Goal: Entertainment & Leisure: Consume media (video, audio)

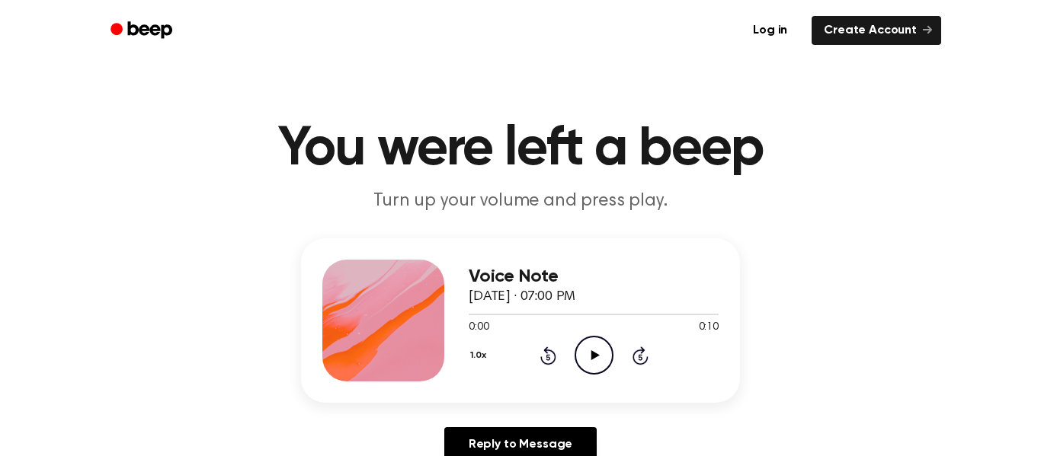
click at [722, 386] on div "Voice Note September 10, 2025 · 07:00 PM 0:00 0:10 Your browser does not suppor…" at bounding box center [520, 321] width 439 height 165
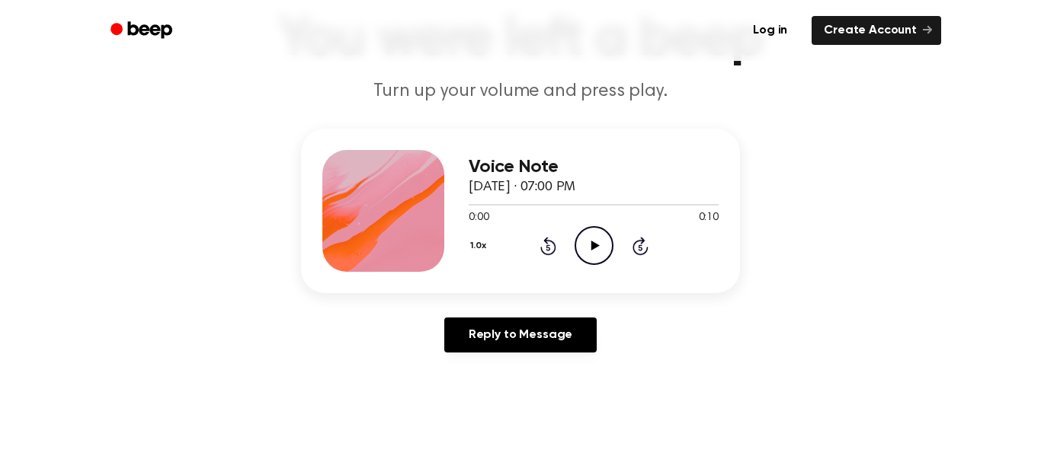
scroll to position [110, 0]
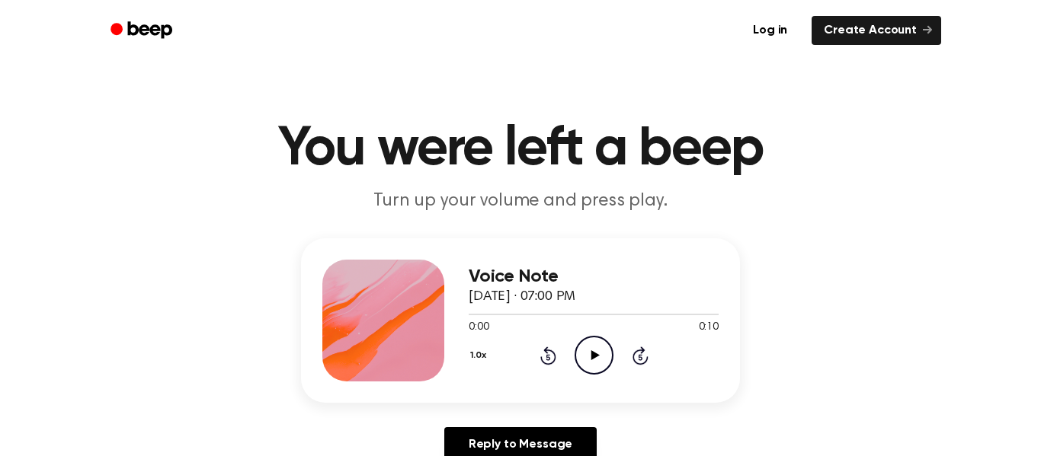
click at [581, 345] on icon "Play Audio" at bounding box center [594, 355] width 39 height 39
click at [576, 338] on icon "Play Audio" at bounding box center [594, 355] width 39 height 39
click at [612, 344] on icon "Play Audio" at bounding box center [594, 355] width 39 height 39
click at [586, 363] on icon "Pause Audio" at bounding box center [594, 355] width 39 height 39
click at [589, 332] on div "0:00 0:10" at bounding box center [594, 328] width 250 height 16
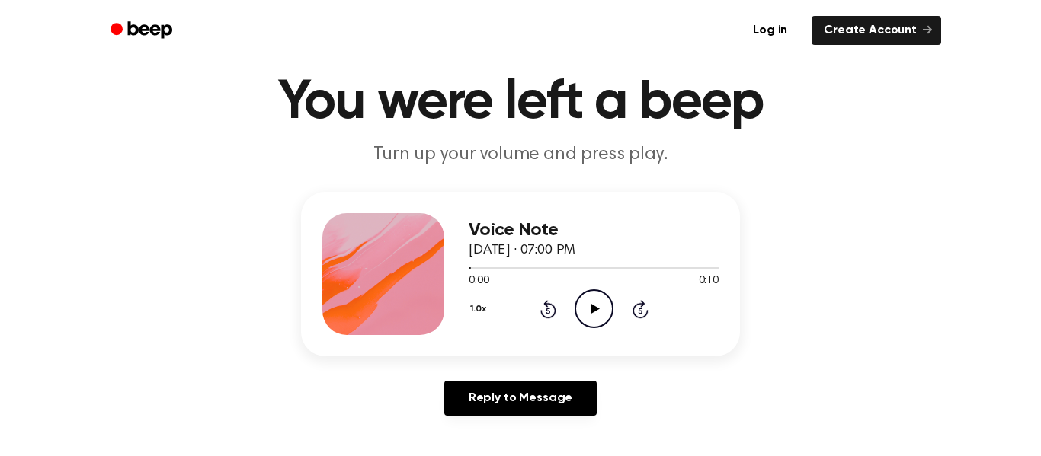
scroll to position [47, 0]
click at [598, 319] on icon "Play Audio" at bounding box center [594, 308] width 39 height 39
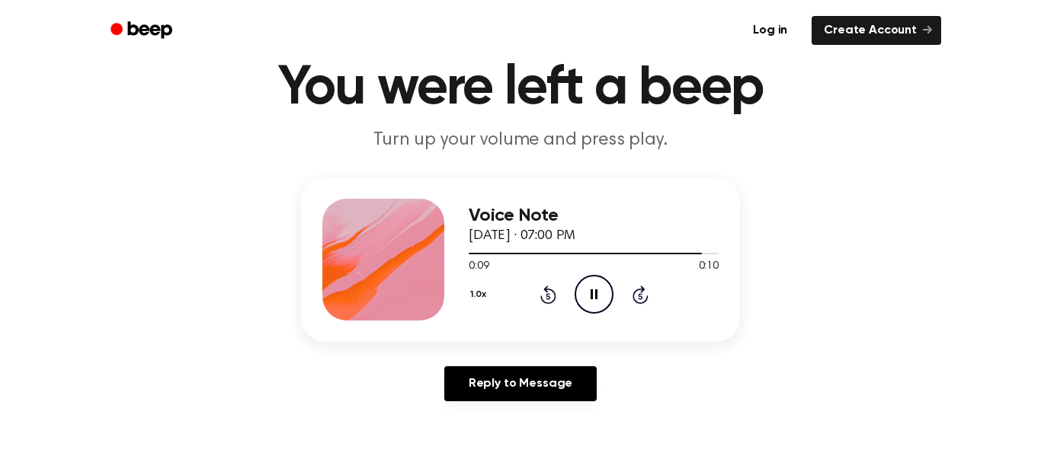
scroll to position [68, 0]
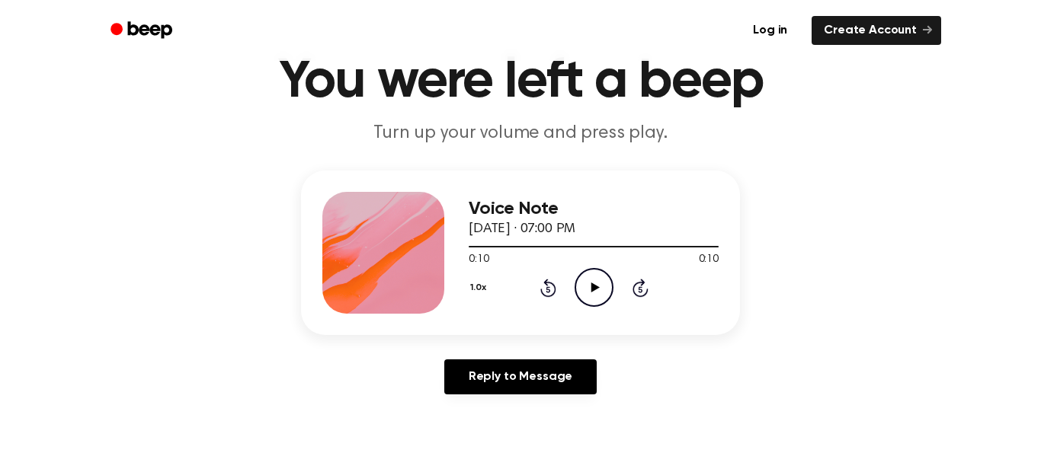
click at [601, 287] on icon "Play Audio" at bounding box center [594, 287] width 39 height 39
click at [610, 277] on icon "Play Audio" at bounding box center [594, 287] width 39 height 39
click at [599, 283] on icon "Play Audio" at bounding box center [594, 287] width 39 height 39
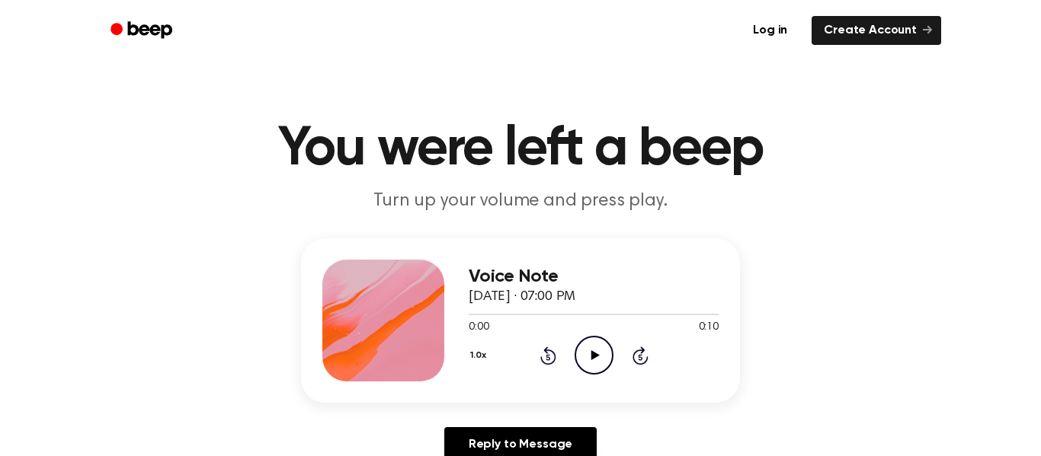
click at [588, 346] on icon "Play Audio" at bounding box center [594, 355] width 39 height 39
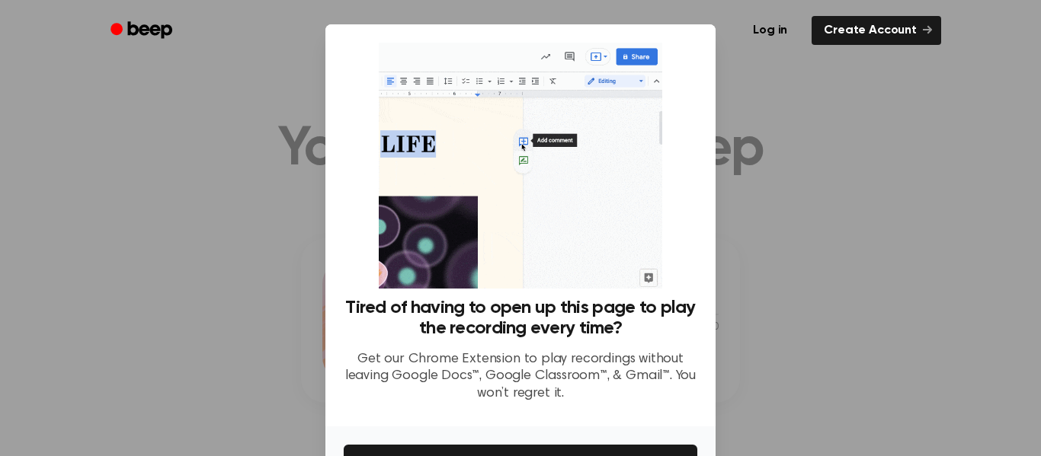
click at [772, 168] on div at bounding box center [520, 228] width 1041 height 456
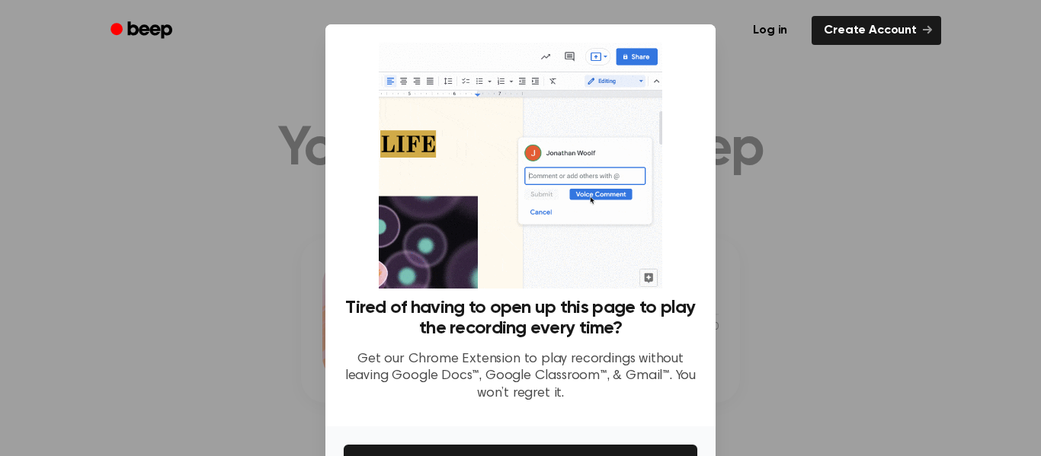
click at [782, 179] on div at bounding box center [520, 228] width 1041 height 456
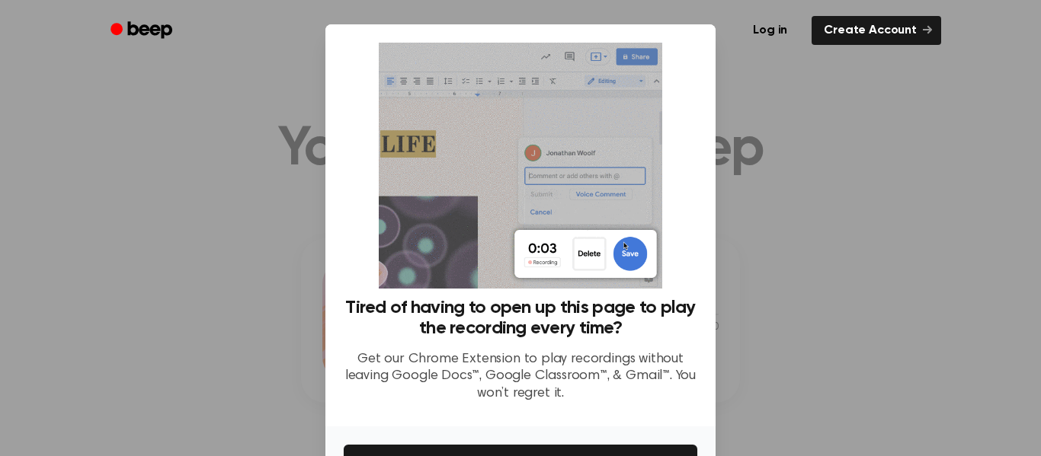
click at [800, 173] on div at bounding box center [520, 228] width 1041 height 456
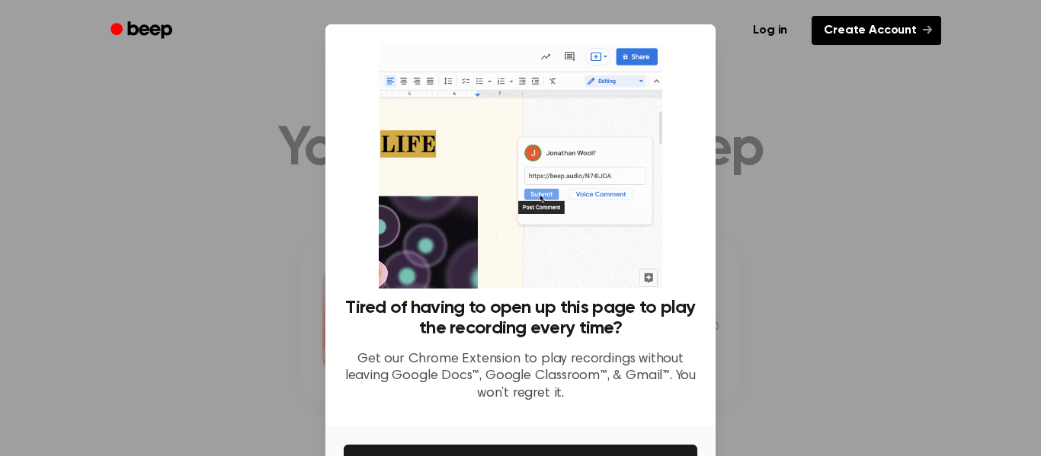
click at [875, 41] on link "Create Account" at bounding box center [877, 30] width 130 height 29
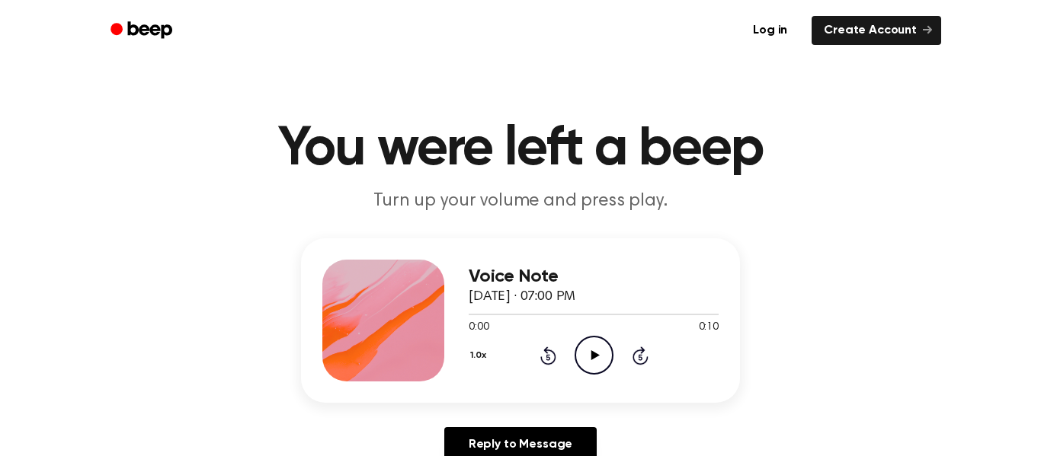
click at [611, 361] on circle at bounding box center [593, 355] width 37 height 37
click at [597, 361] on icon "Play Audio" at bounding box center [594, 355] width 39 height 39
click at [606, 358] on icon "Play Audio" at bounding box center [594, 355] width 39 height 39
click at [594, 353] on icon at bounding box center [595, 356] width 8 height 10
click at [604, 361] on icon "Play Audio" at bounding box center [594, 355] width 39 height 39
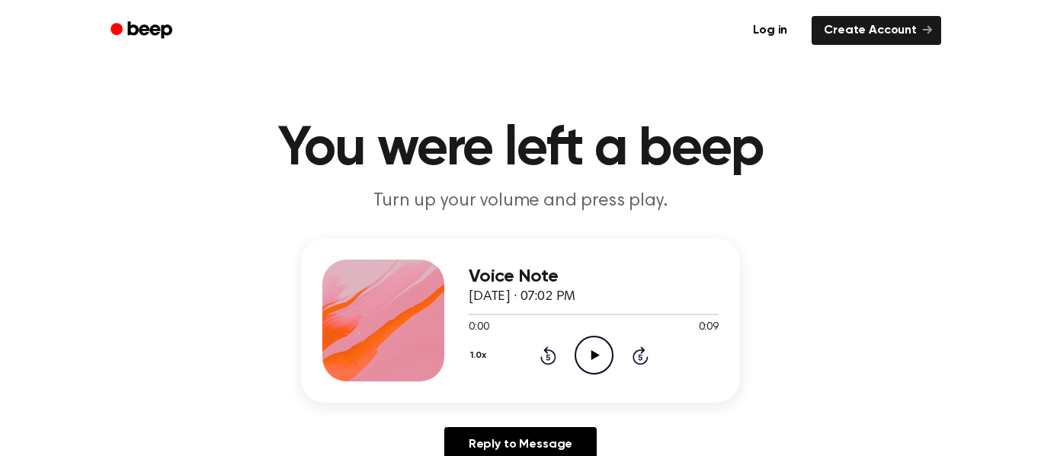
click at [593, 360] on icon "Play Audio" at bounding box center [594, 355] width 39 height 39
click at [738, 192] on p "Turn up your volume and press play." at bounding box center [520, 201] width 585 height 25
click at [590, 341] on icon "Play Audio" at bounding box center [594, 355] width 39 height 39
click at [599, 351] on icon "Play Audio" at bounding box center [594, 355] width 39 height 39
click at [588, 343] on icon "Play Audio" at bounding box center [594, 355] width 39 height 39
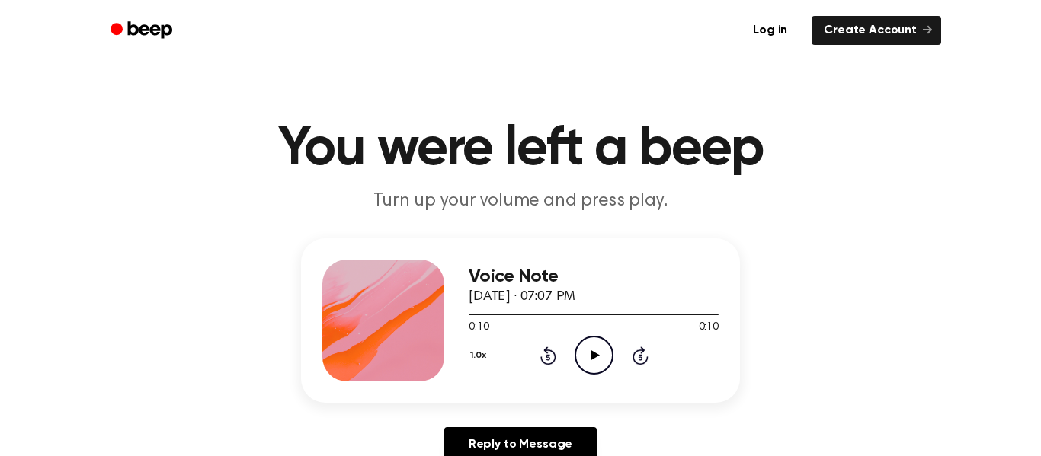
click at [576, 365] on icon "Play Audio" at bounding box center [594, 355] width 39 height 39
click at [588, 360] on icon "Play Audio" at bounding box center [594, 355] width 39 height 39
click at [606, 374] on icon "Play Audio" at bounding box center [594, 355] width 39 height 39
click at [600, 360] on icon "Pause Audio" at bounding box center [594, 355] width 39 height 39
click at [597, 354] on icon "Play Audio" at bounding box center [594, 355] width 39 height 39
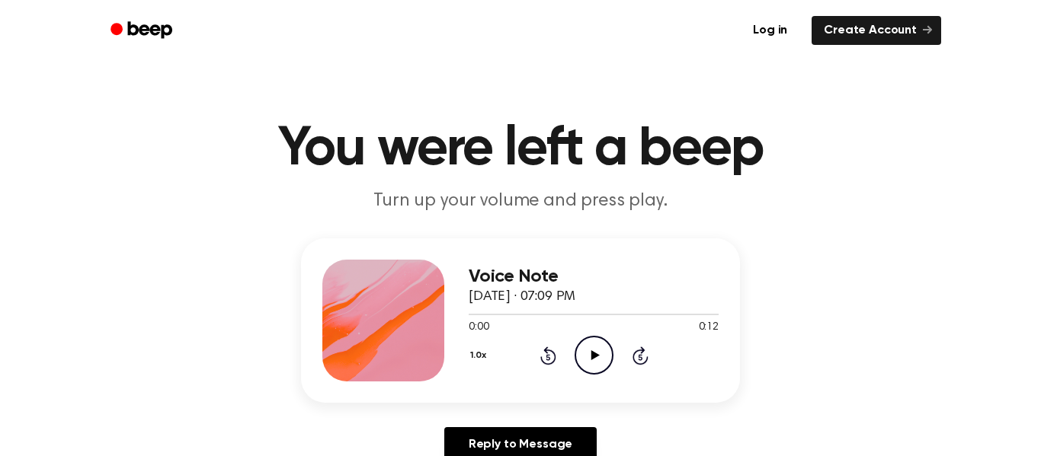
click at [611, 360] on circle at bounding box center [593, 355] width 37 height 37
click at [604, 373] on icon "Play Audio" at bounding box center [594, 355] width 39 height 39
click at [603, 366] on icon "Play Audio" at bounding box center [594, 355] width 39 height 39
click at [603, 340] on circle at bounding box center [593, 355] width 37 height 37
click at [604, 366] on icon "Play Audio" at bounding box center [594, 355] width 39 height 39
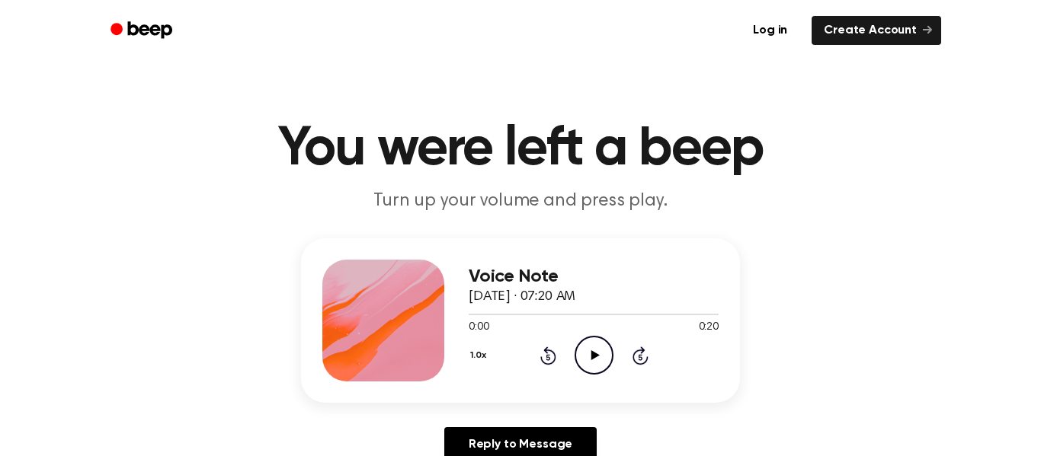
click at [599, 366] on icon "Play Audio" at bounding box center [594, 355] width 39 height 39
click at [610, 354] on icon "Play Audio" at bounding box center [594, 355] width 39 height 39
